Goal: Task Accomplishment & Management: Manage account settings

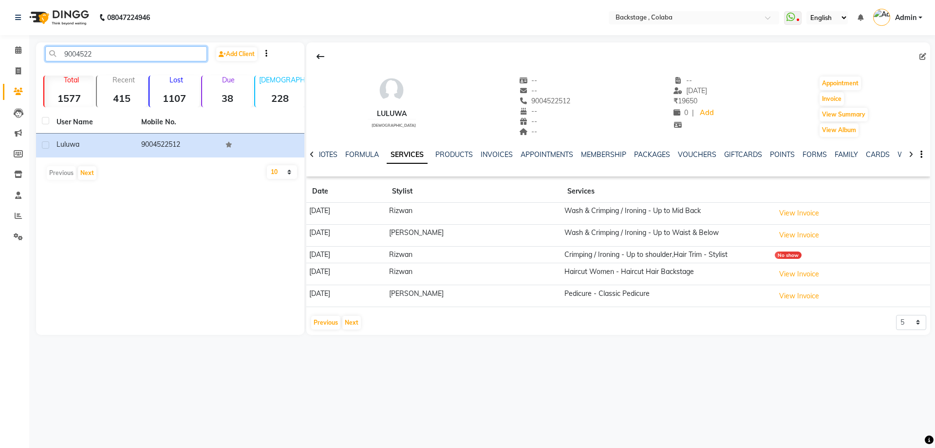
click at [102, 49] on input "9004522" at bounding box center [126, 53] width 162 height 15
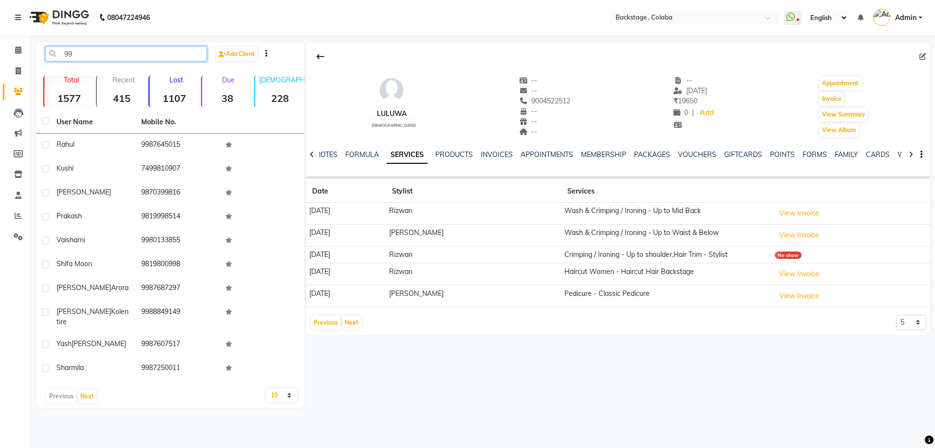
type input "9"
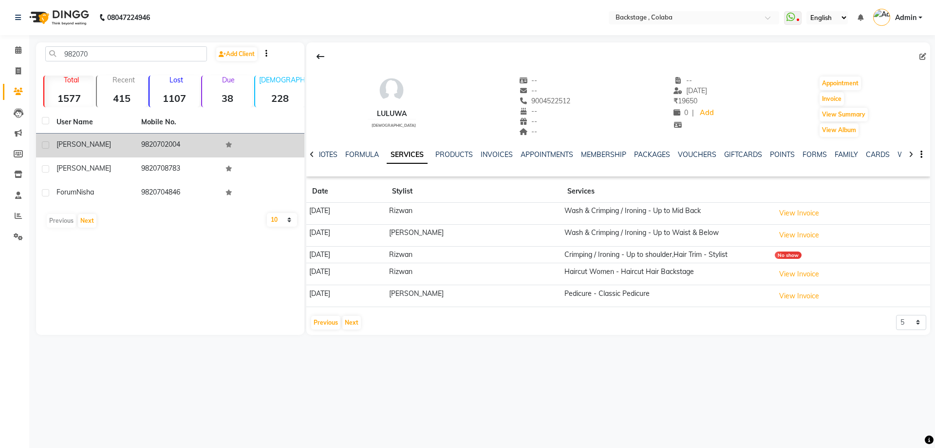
click at [83, 142] on div "[PERSON_NAME]" at bounding box center [93, 144] width 73 height 10
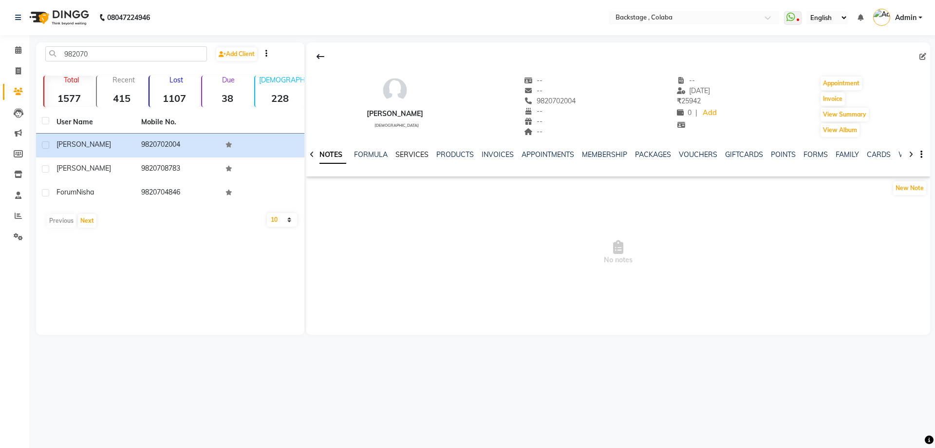
click at [409, 153] on link "SERVICES" at bounding box center [412, 154] width 33 height 9
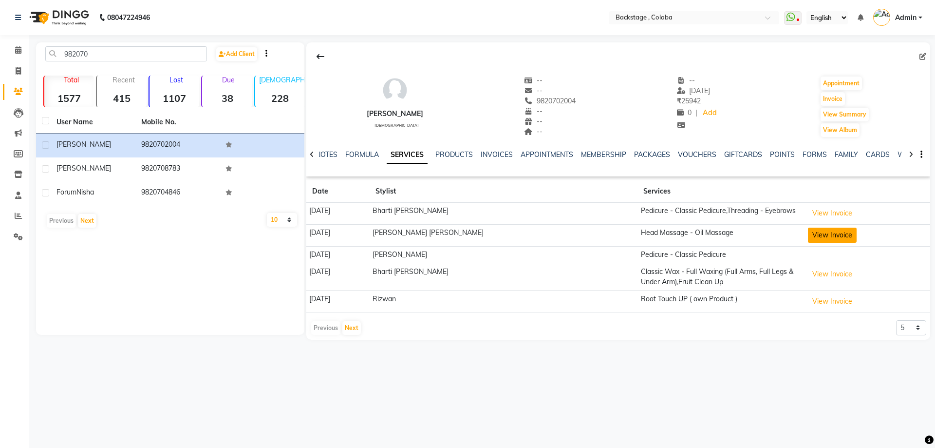
click at [815, 236] on button "View Invoice" at bounding box center [832, 234] width 49 height 15
click at [814, 241] on button "View Invoice" at bounding box center [832, 234] width 49 height 15
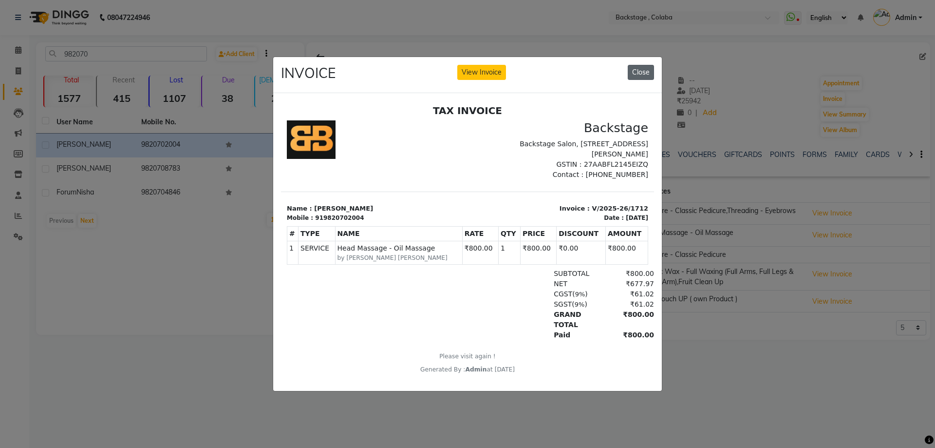
click at [634, 68] on button "Close" at bounding box center [641, 72] width 26 height 15
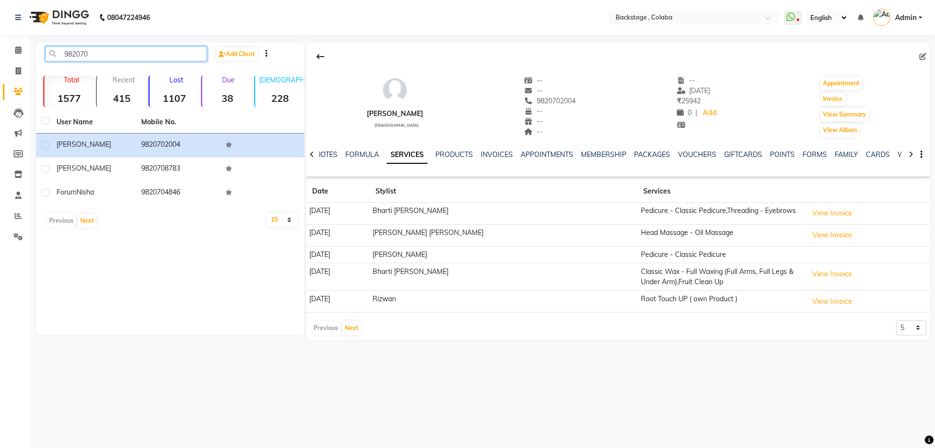
click at [101, 55] on input "982070" at bounding box center [126, 53] width 162 height 15
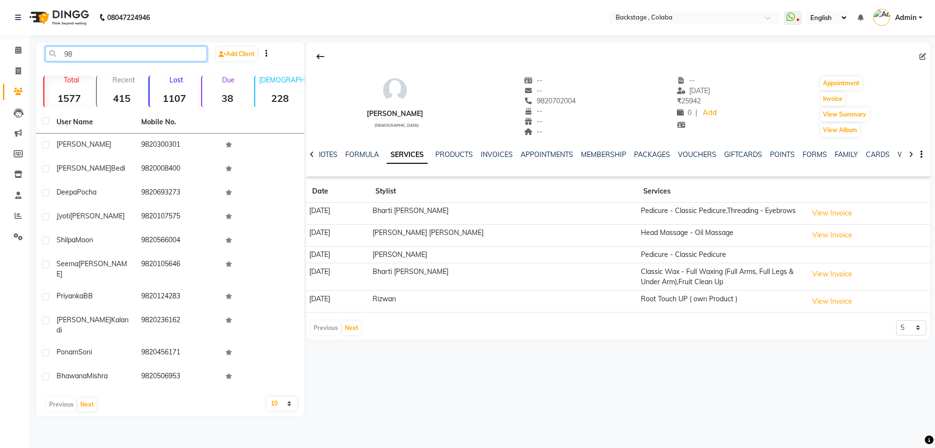
type input "9"
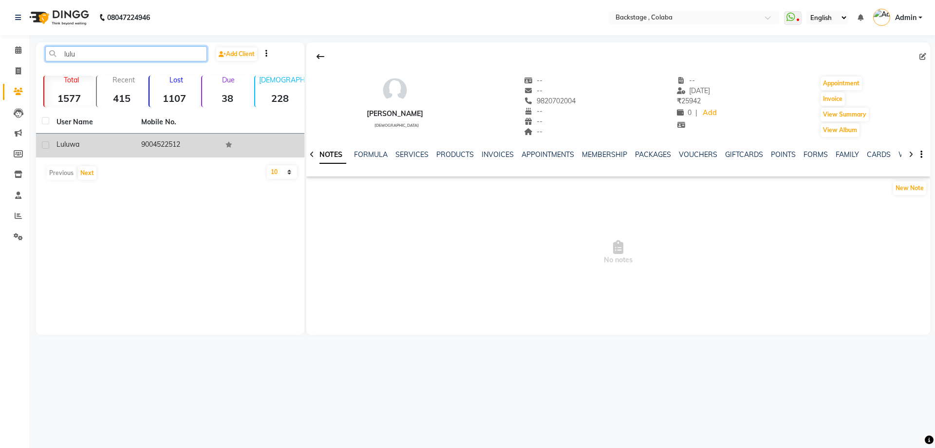
type input "lulu"
click at [147, 142] on td "9004522512" at bounding box center [177, 145] width 85 height 24
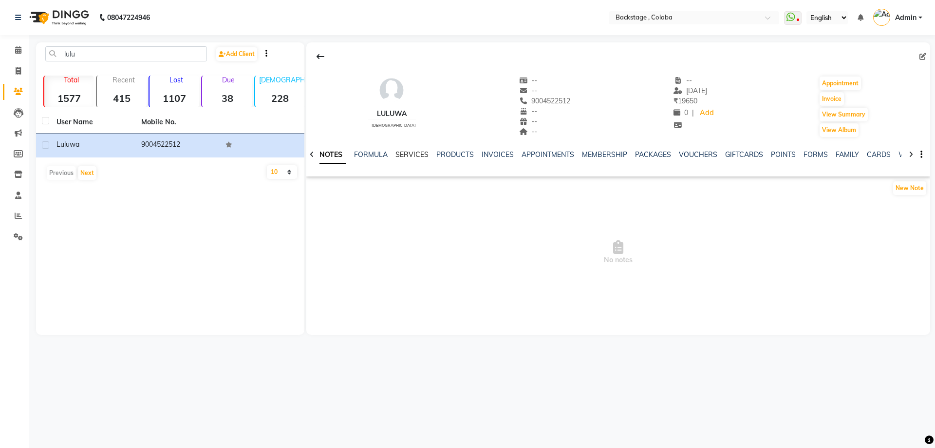
click at [413, 152] on link "SERVICES" at bounding box center [412, 154] width 33 height 9
